Goal: Transaction & Acquisition: Purchase product/service

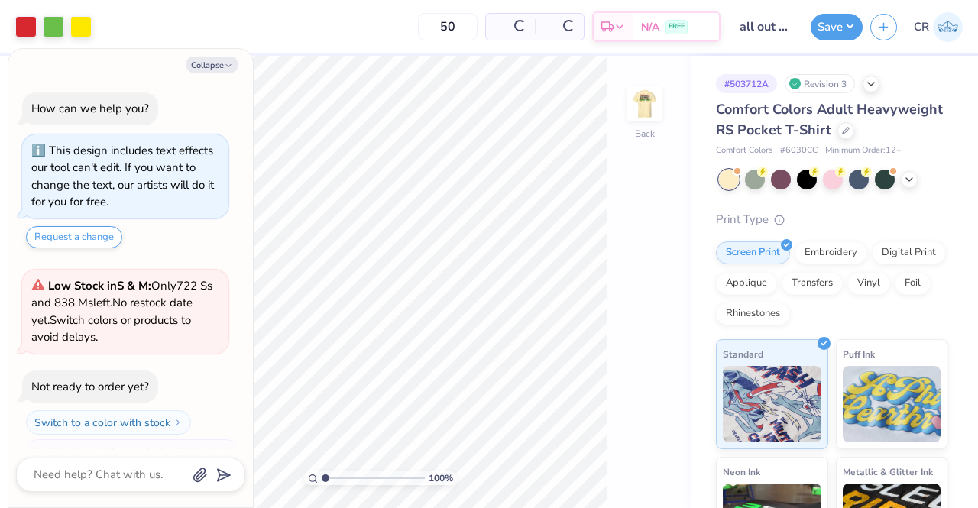
scroll to position [24, 0]
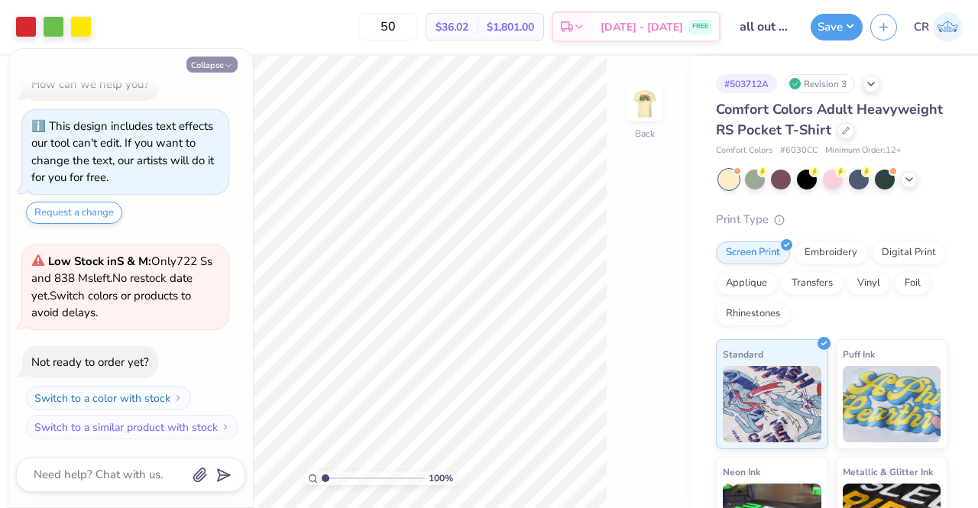
click at [220, 65] on button "Collapse" at bounding box center [211, 65] width 51 height 16
type textarea "x"
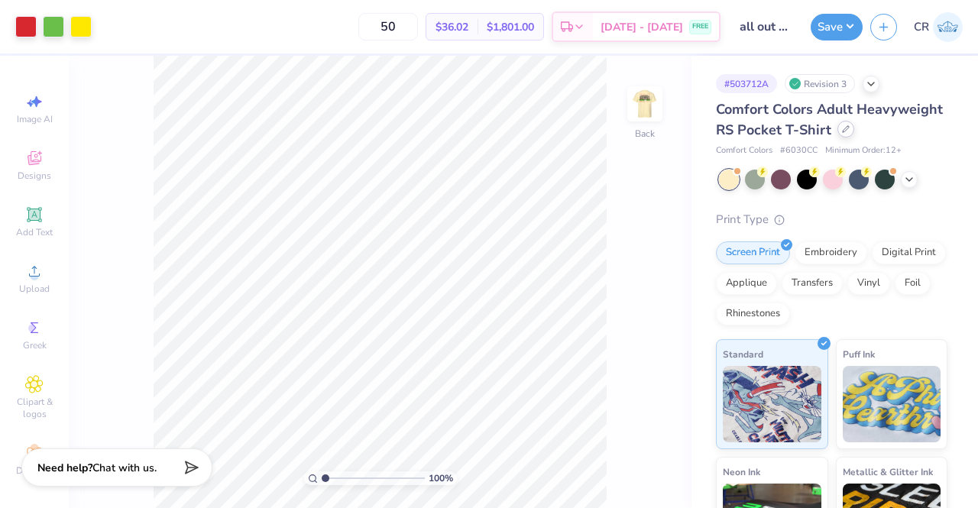
click at [842, 133] on icon at bounding box center [846, 129] width 8 height 8
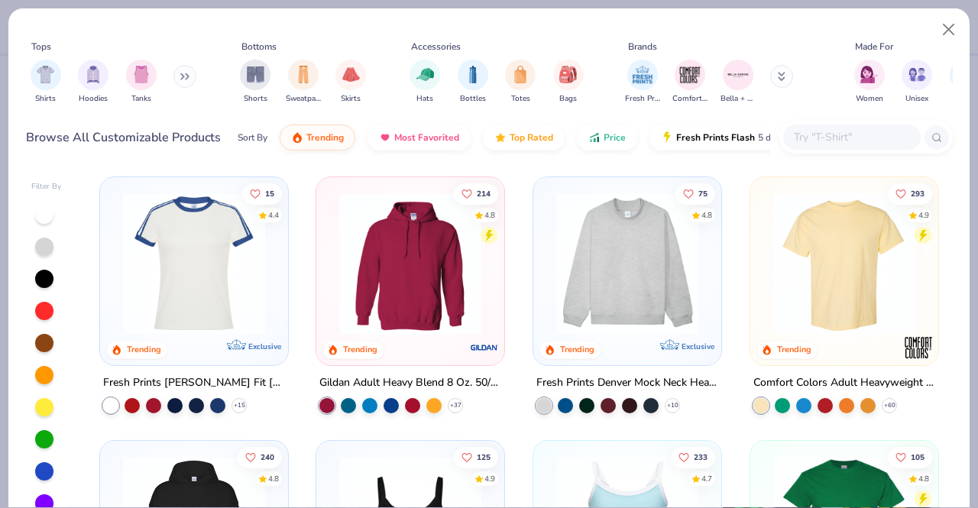
click at [797, 132] on input "text" at bounding box center [851, 137] width 118 height 18
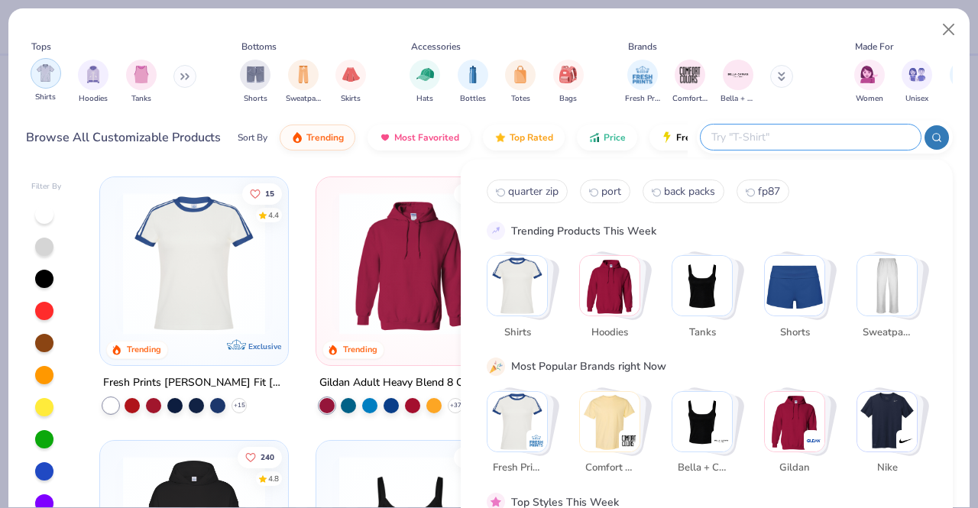
click at [55, 74] on div "filter for Shirts" at bounding box center [46, 73] width 31 height 31
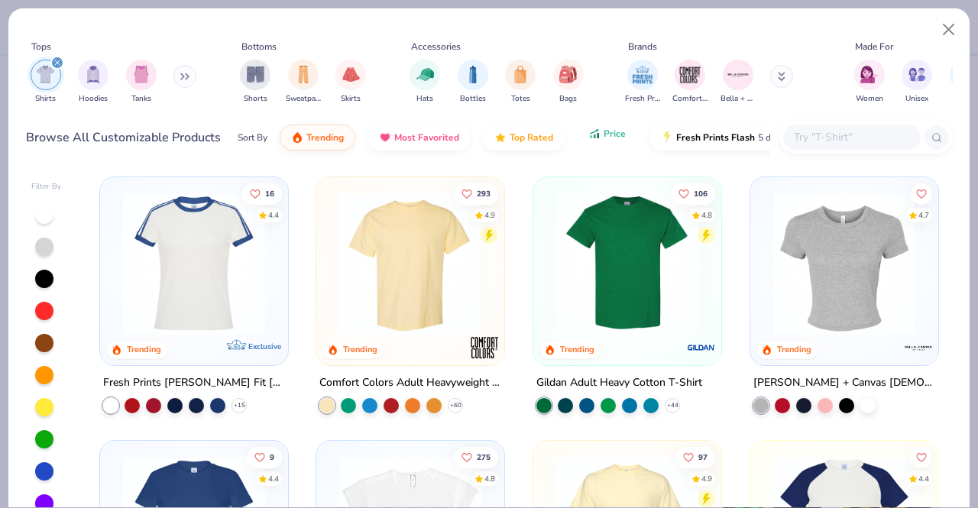
click at [577, 141] on button "Price" at bounding box center [607, 134] width 60 height 26
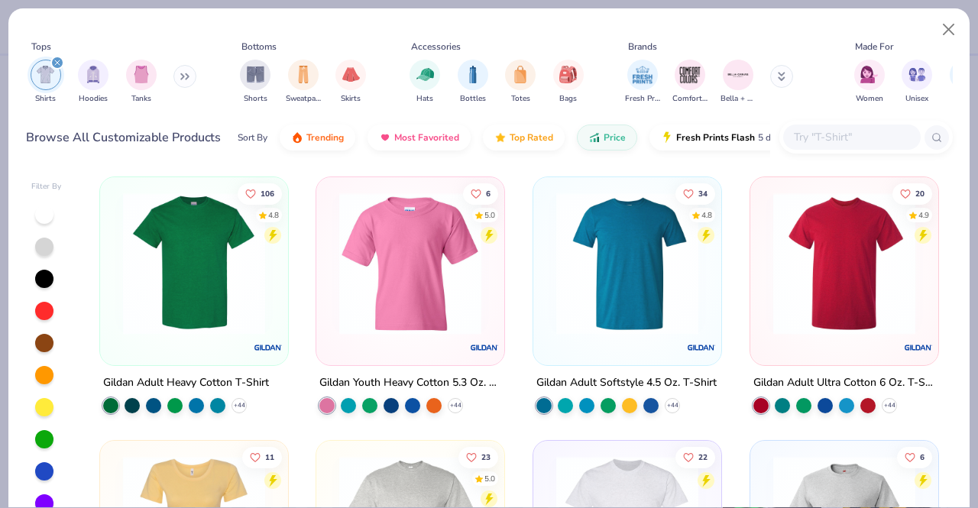
click at [154, 283] on img at bounding box center [193, 263] width 157 height 142
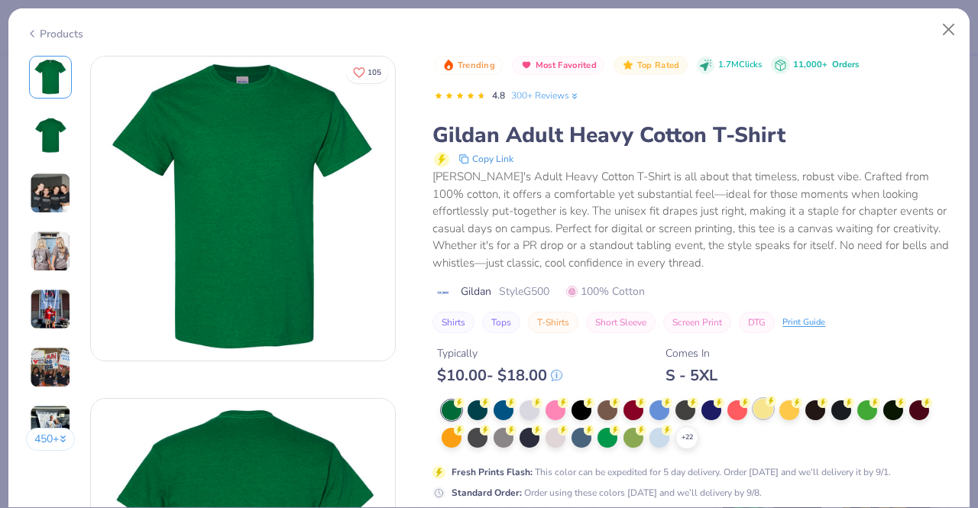
click at [761, 407] on div at bounding box center [763, 409] width 20 height 20
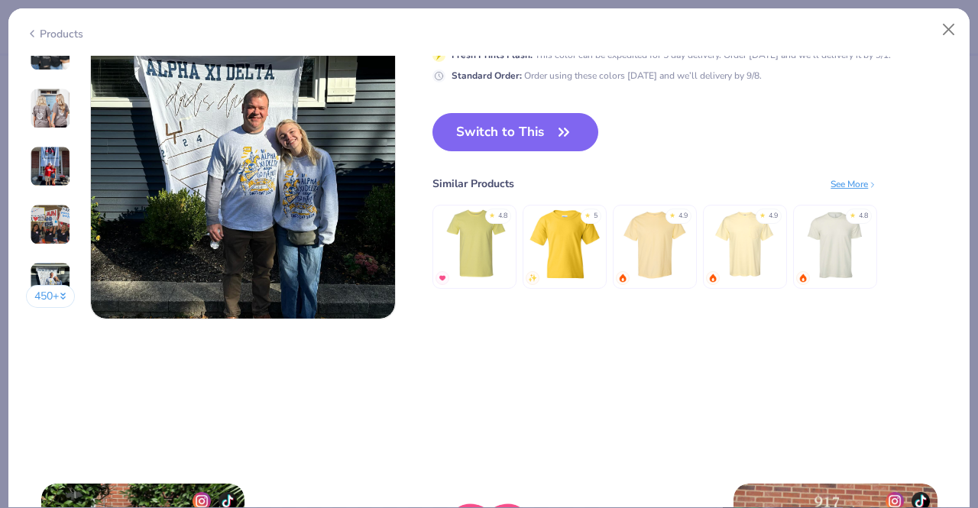
scroll to position [2094, 0]
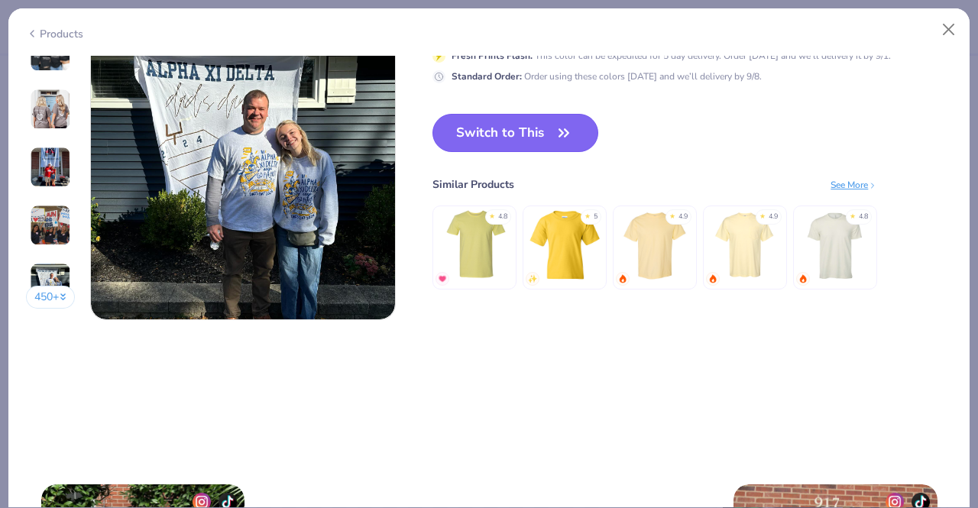
click at [569, 124] on icon "button" at bounding box center [563, 132] width 21 height 21
click at [561, 137] on icon "button" at bounding box center [563, 132] width 21 height 21
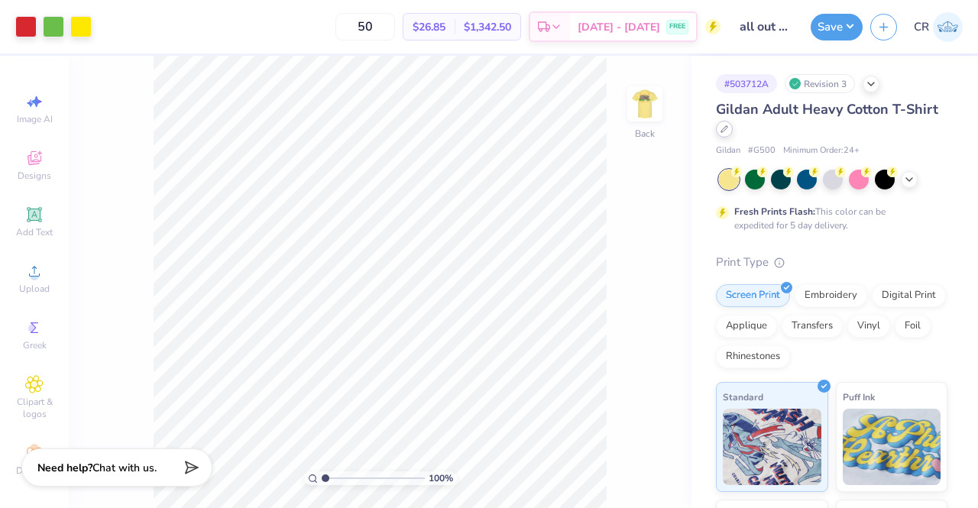
click at [728, 128] on icon at bounding box center [724, 129] width 8 height 8
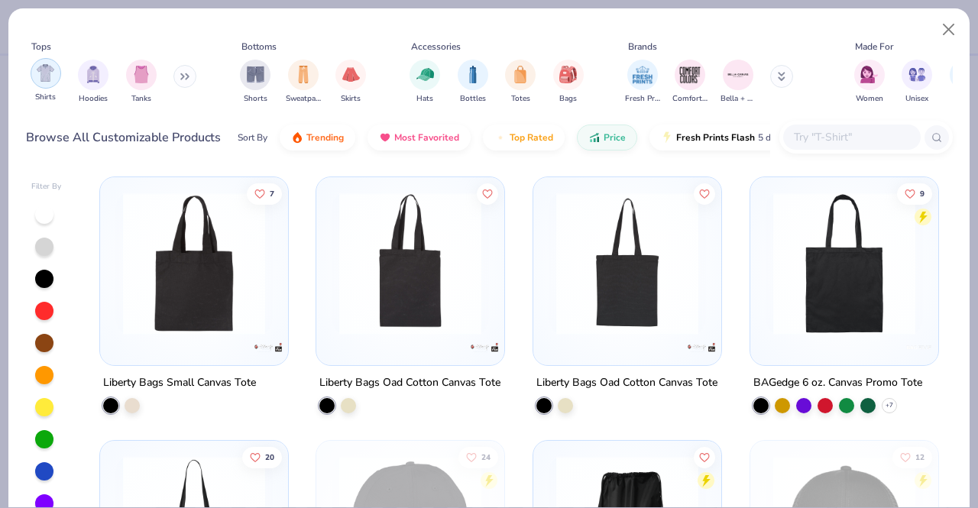
click at [48, 76] on img "filter for Shirts" at bounding box center [46, 73] width 18 height 18
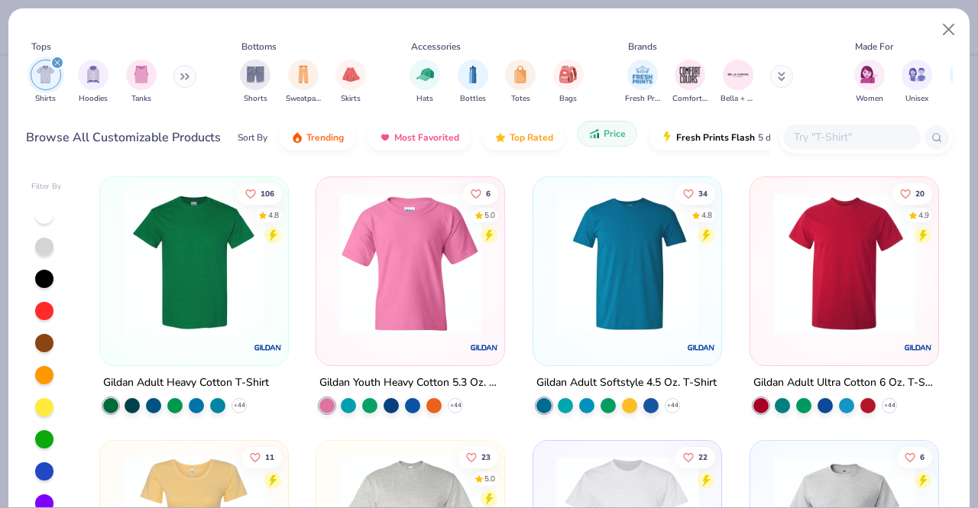
click at [618, 134] on span "Price" at bounding box center [614, 134] width 22 height 12
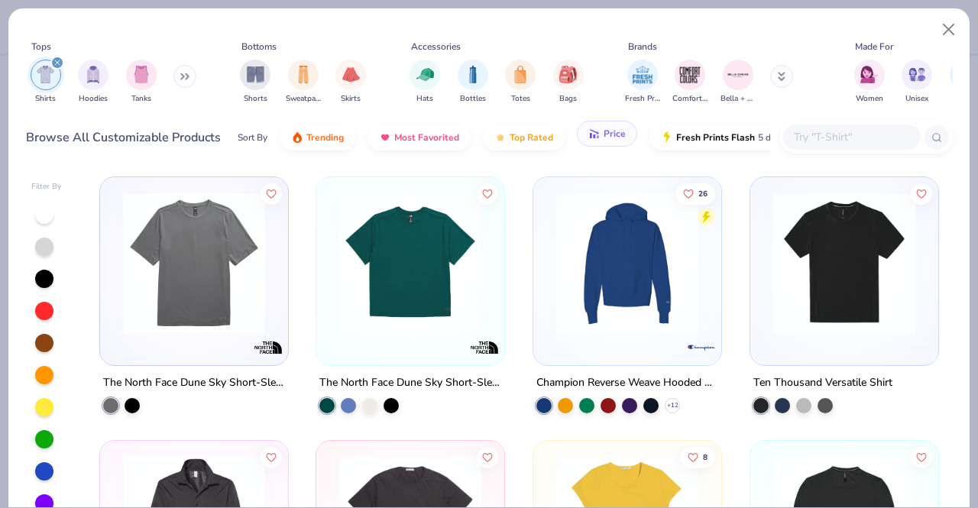
click at [605, 145] on button "Price" at bounding box center [607, 134] width 60 height 26
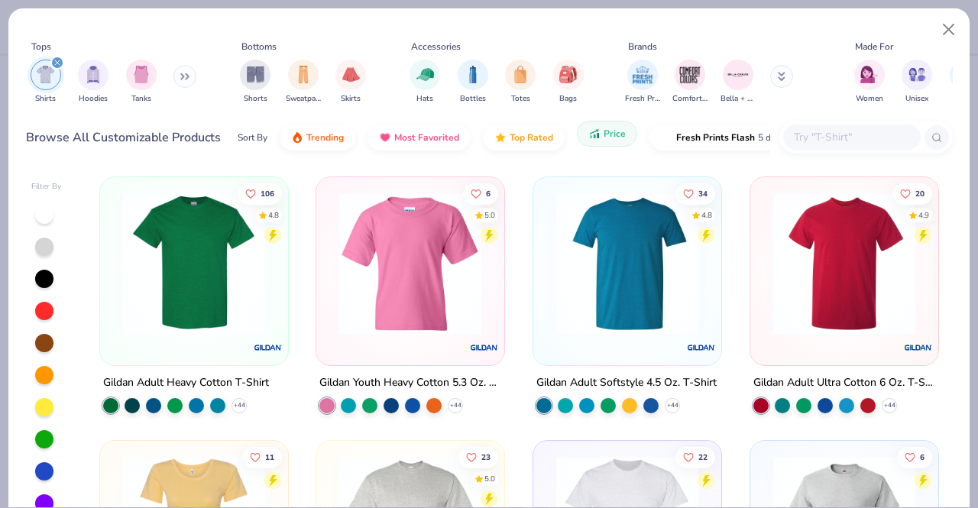
click at [605, 145] on button "Price" at bounding box center [607, 134] width 60 height 26
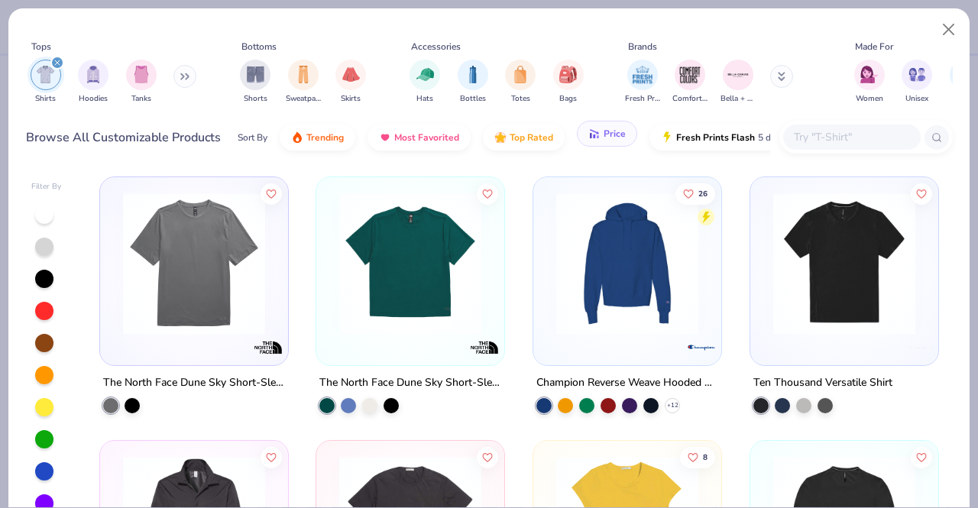
click at [605, 145] on button "Price" at bounding box center [607, 134] width 60 height 26
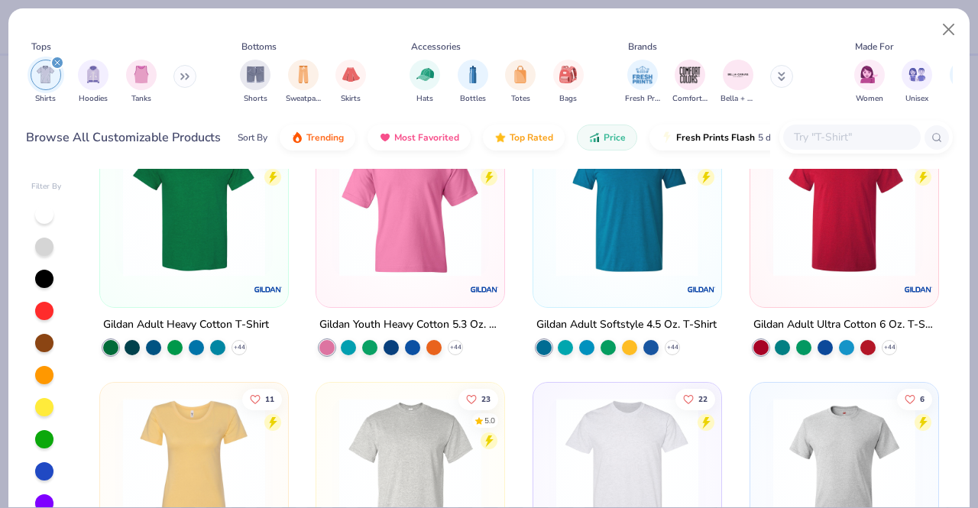
scroll to position [66, 0]
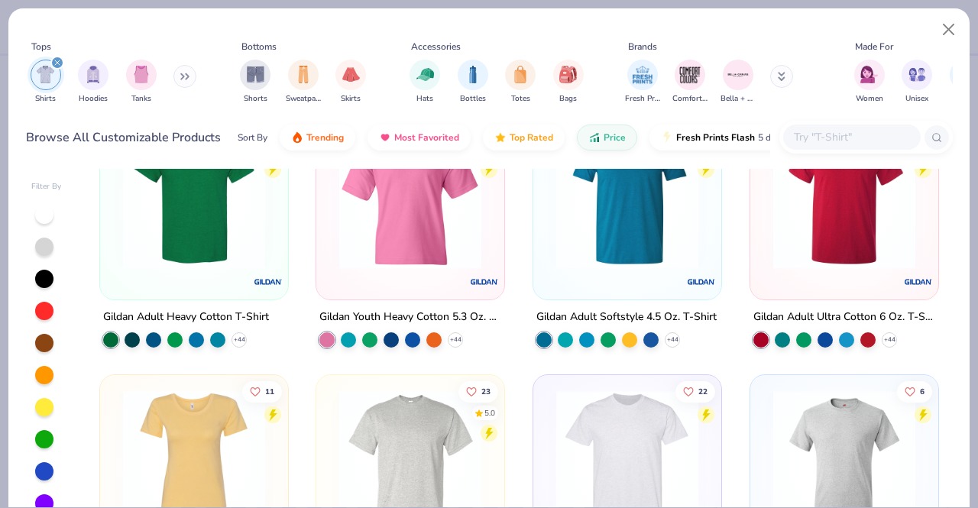
click at [813, 140] on input "text" at bounding box center [851, 137] width 118 height 18
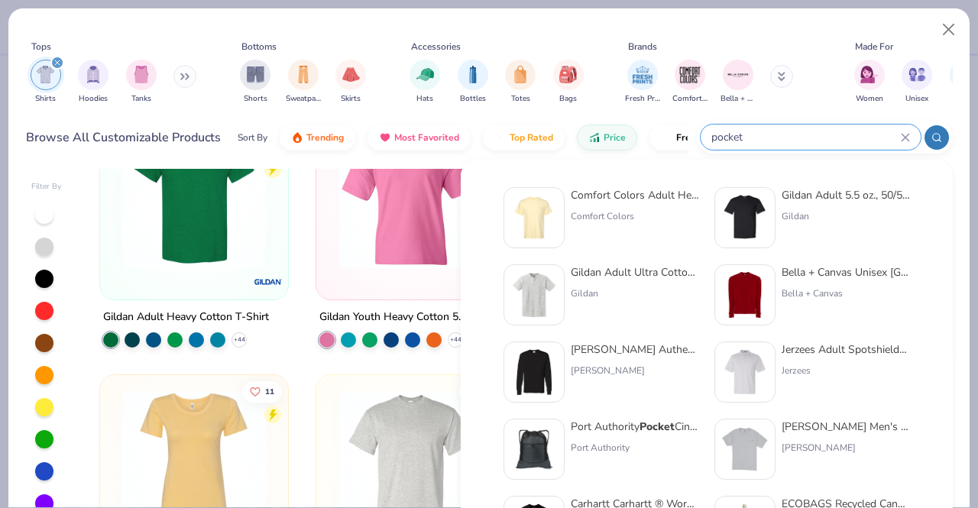
type input "pocket"
click at [770, 209] on div at bounding box center [744, 217] width 61 height 61
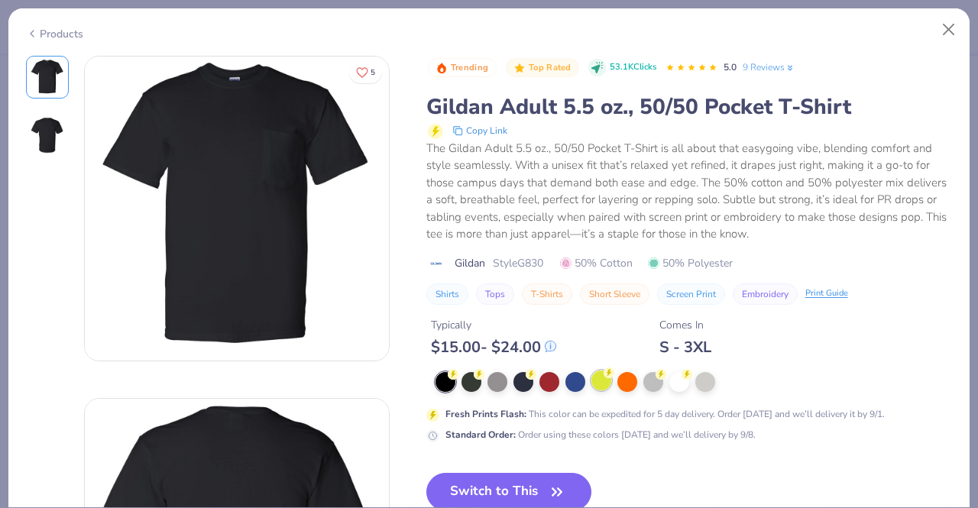
click at [605, 380] on div at bounding box center [601, 380] width 20 height 20
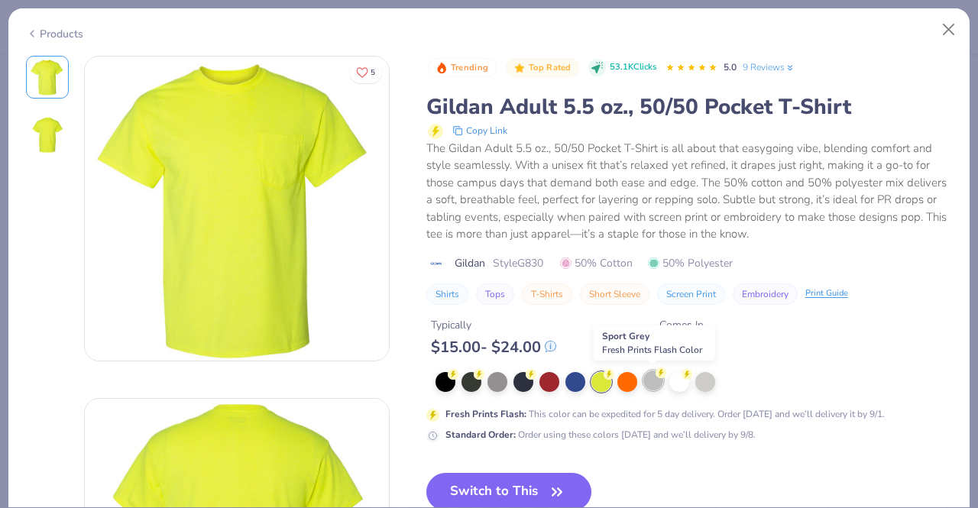
click at [643, 380] on div at bounding box center [653, 380] width 20 height 20
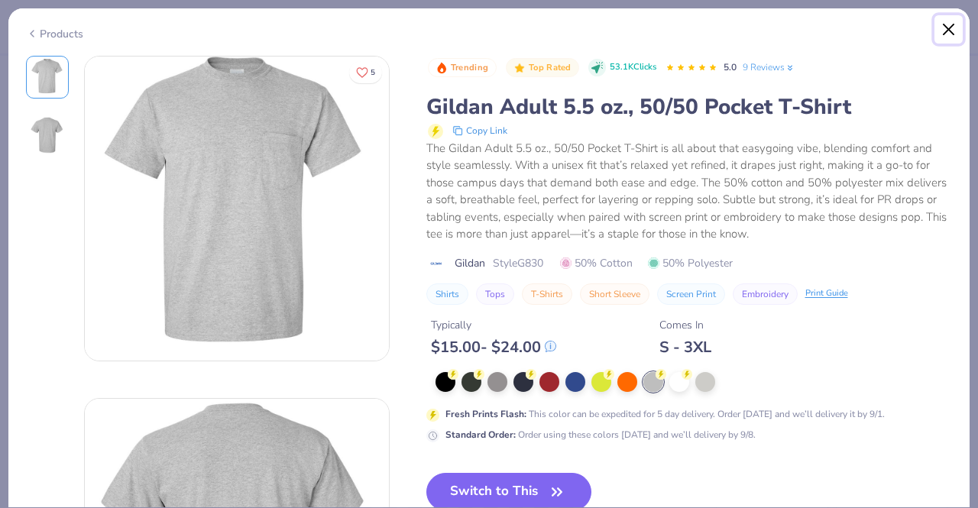
click at [949, 34] on button "Close" at bounding box center [948, 29] width 29 height 29
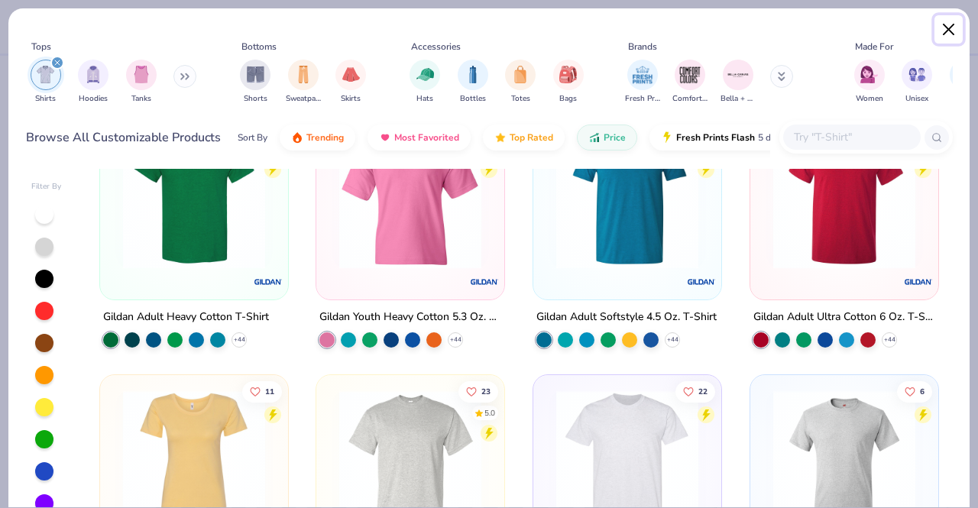
click at [941, 22] on button "Close" at bounding box center [948, 29] width 29 height 29
